Goal: Navigation & Orientation: Go to known website

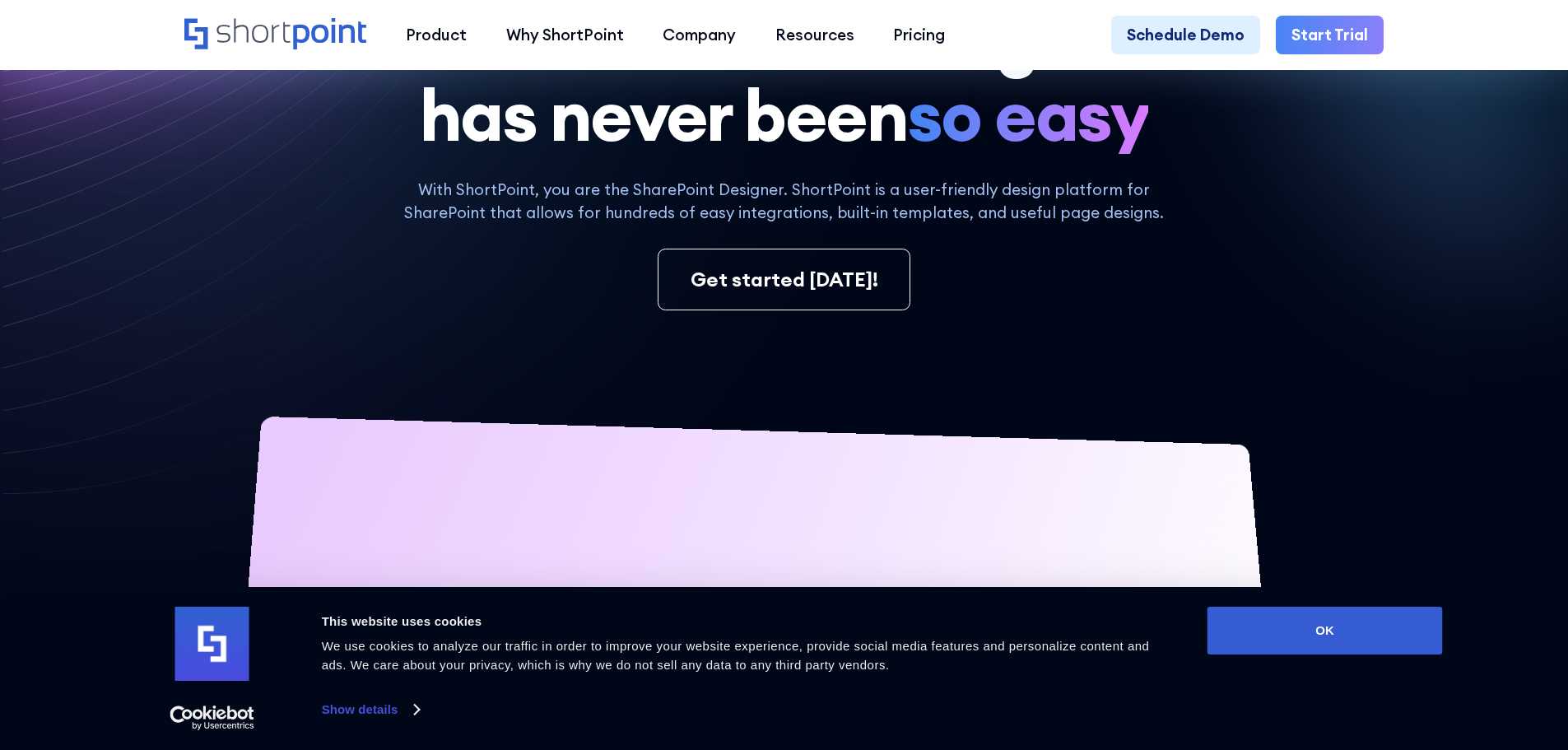
scroll to position [246, 0]
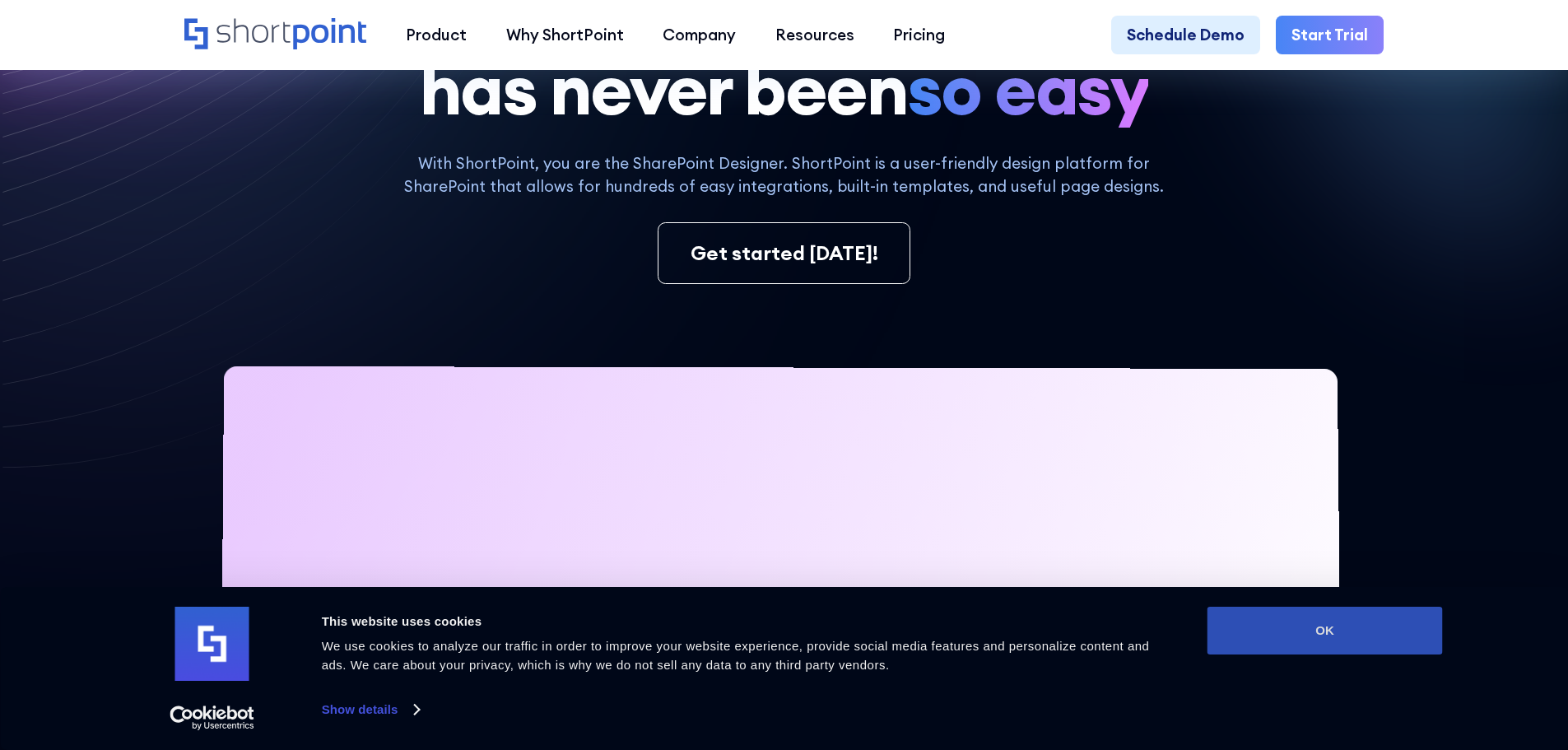
click at [1265, 617] on button "OK" at bounding box center [1325, 630] width 235 height 48
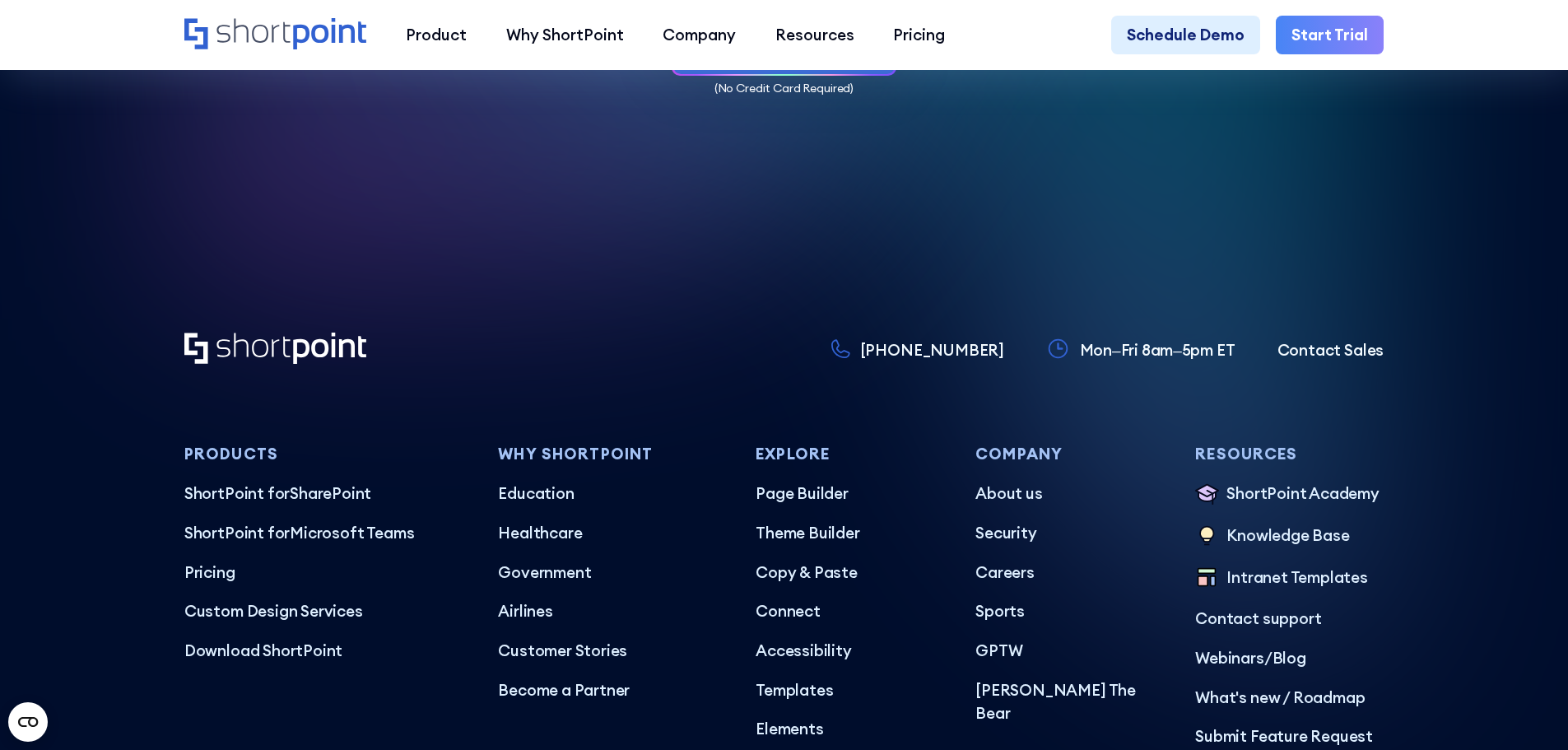
scroll to position [9521, 0]
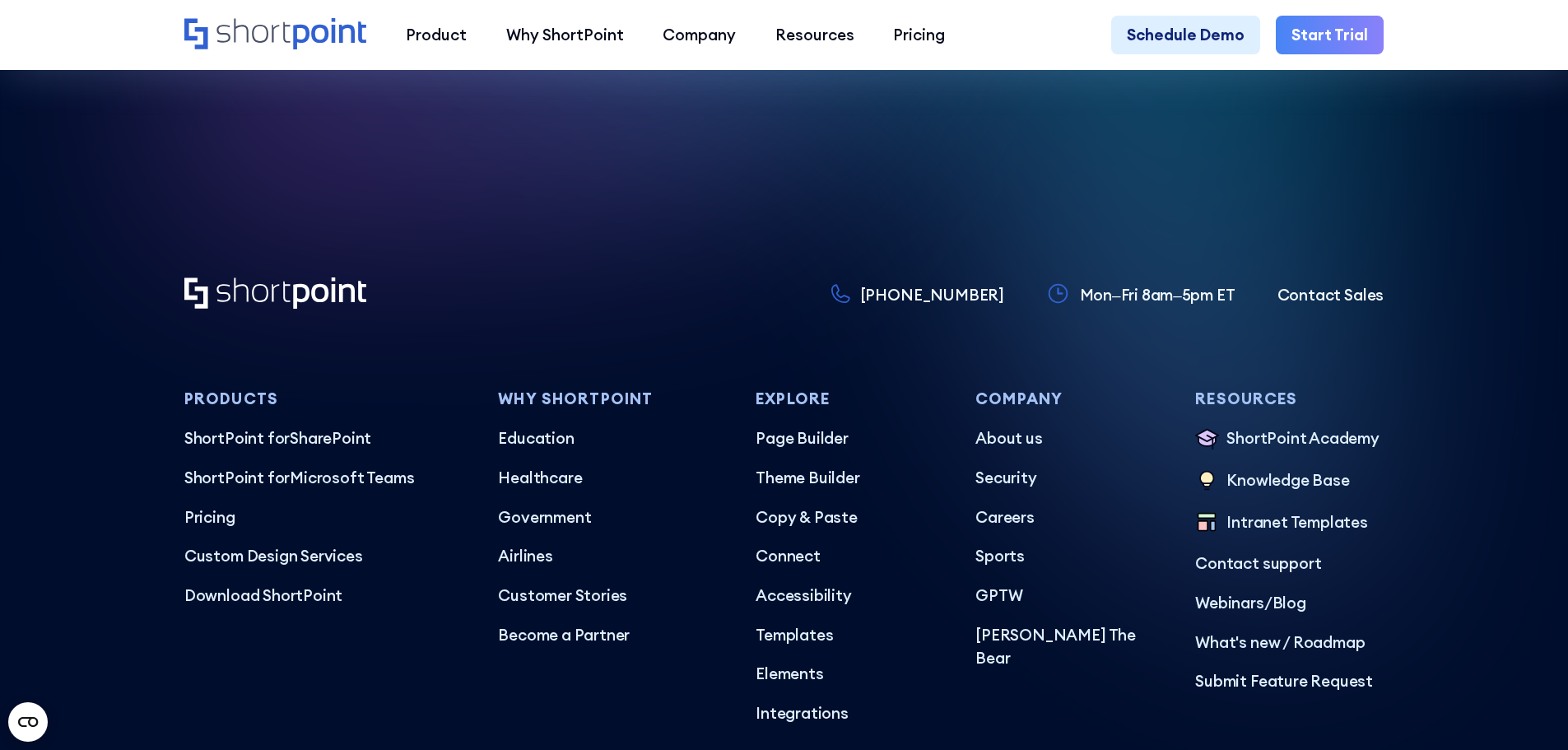
copy span "ShortPoint Inc."
drag, startPoint x: 356, startPoint y: 624, endPoint x: 419, endPoint y: 624, distance: 63.0
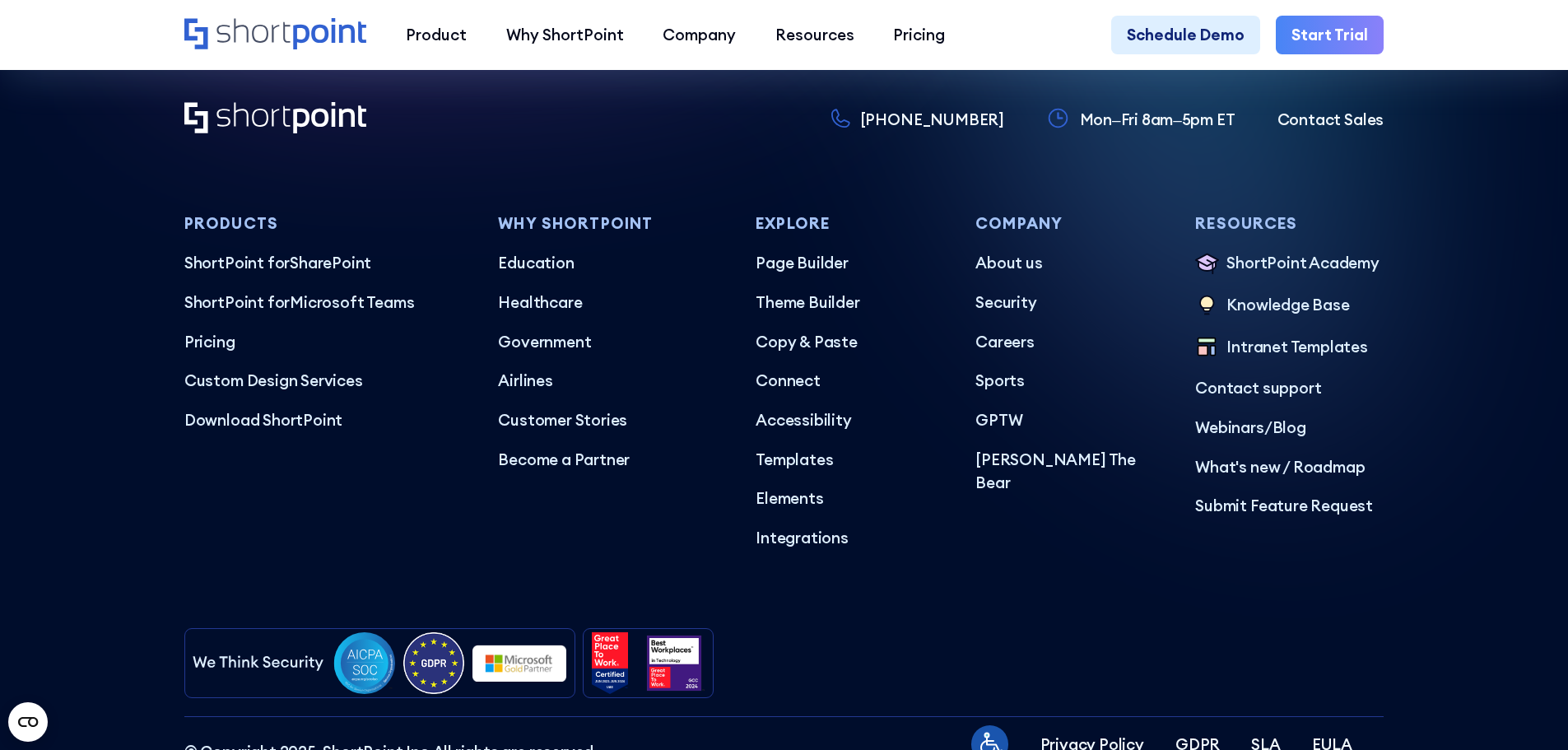
scroll to position [9876, 0]
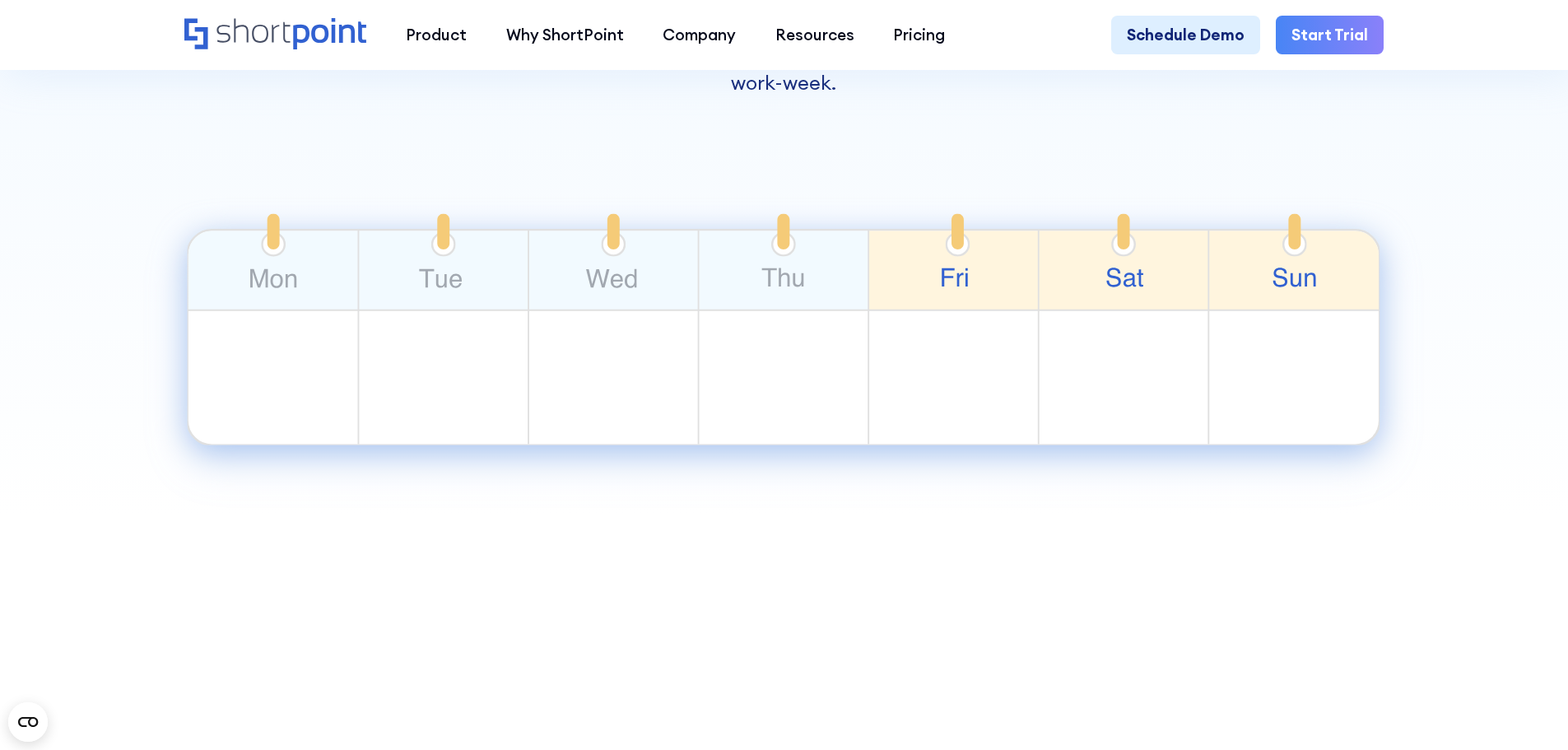
scroll to position [1069, 0]
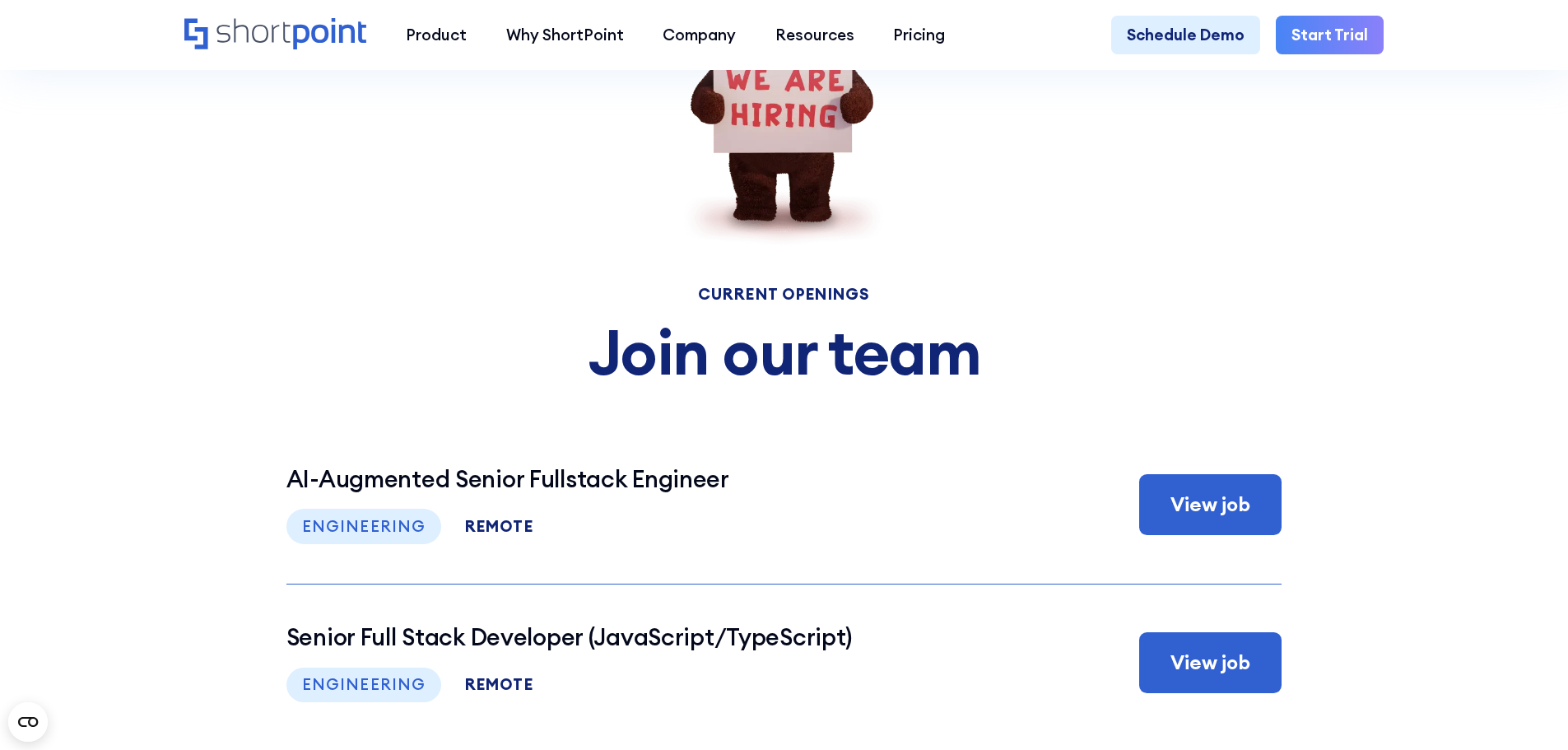
scroll to position [8123, 0]
